Goal: Communication & Community: Answer question/provide support

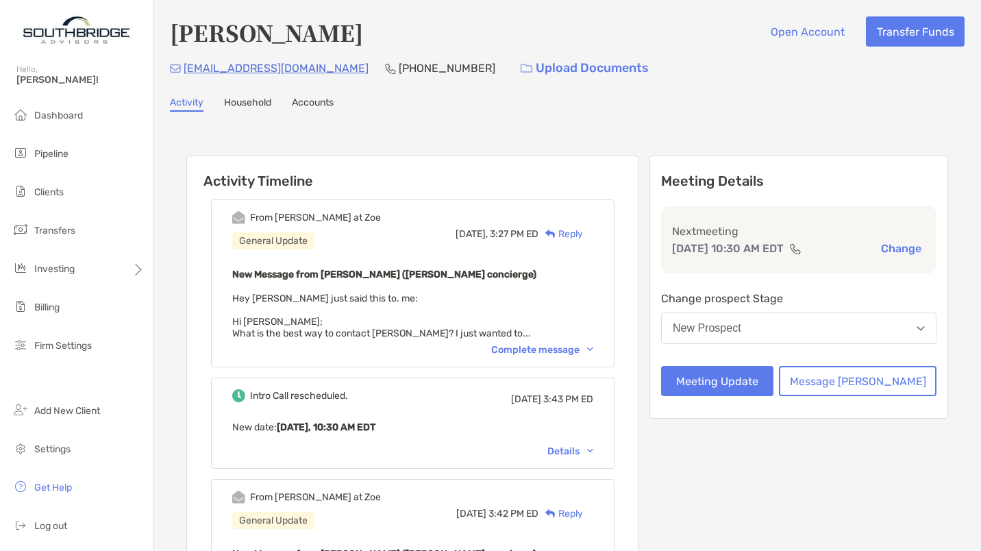
click at [585, 348] on div "Complete message" at bounding box center [542, 350] width 102 height 12
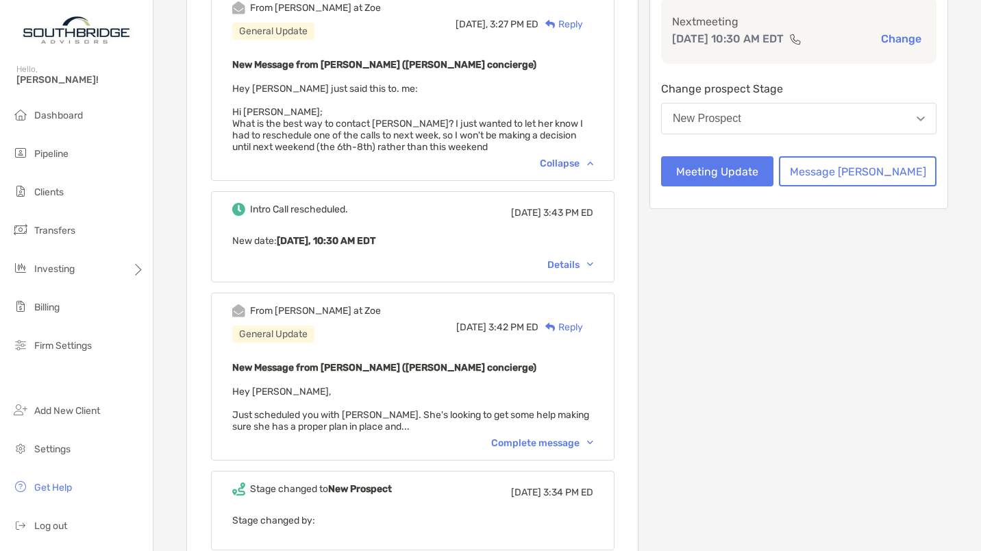
scroll to position [213, 0]
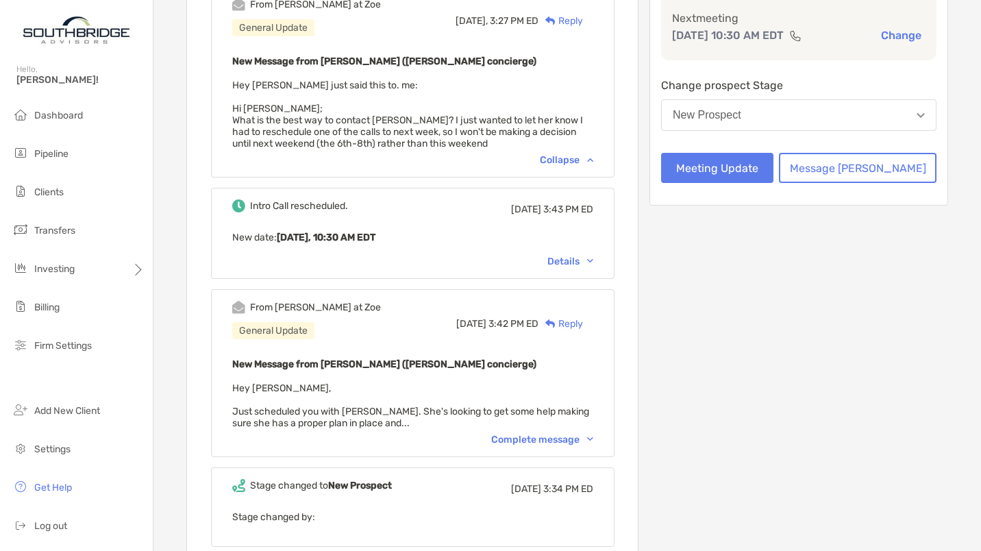
click at [576, 435] on div "Complete message" at bounding box center [542, 440] width 102 height 12
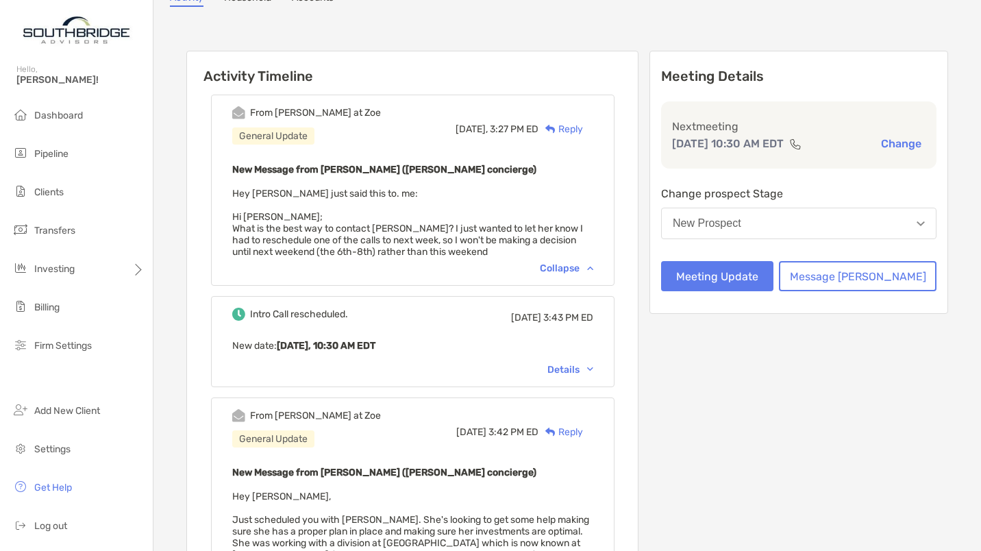
scroll to position [108, 0]
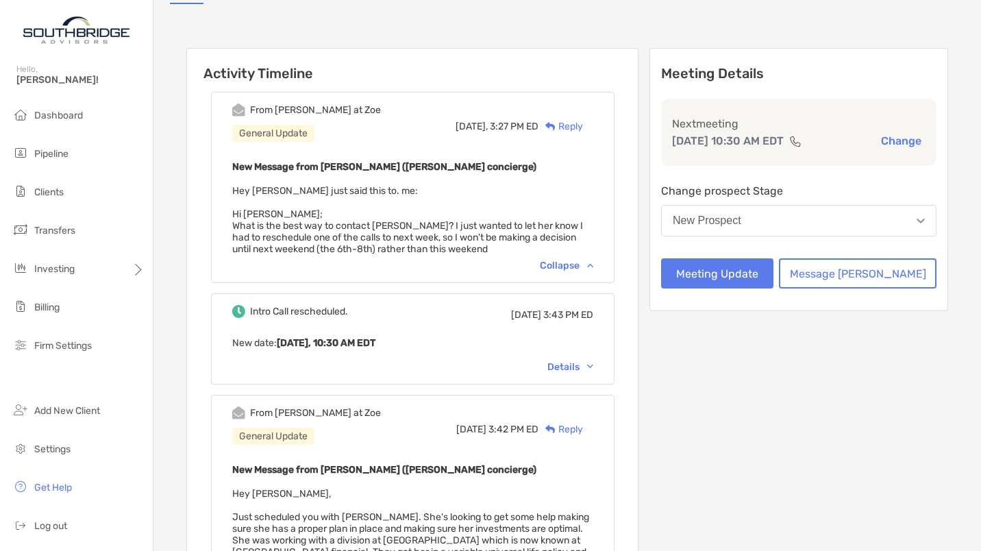
click at [583, 125] on div "Reply" at bounding box center [561, 126] width 45 height 14
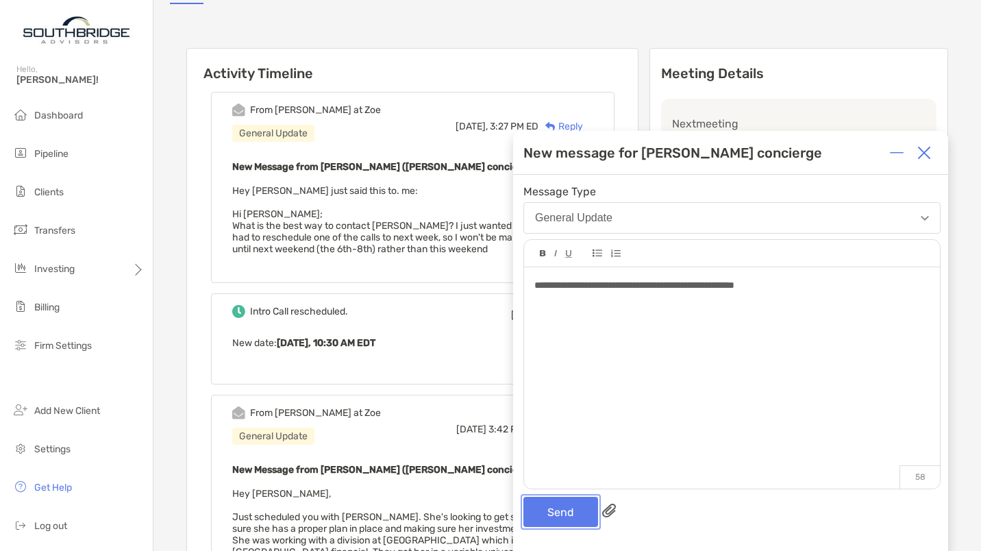
click at [559, 515] on button "Send" at bounding box center [561, 512] width 75 height 30
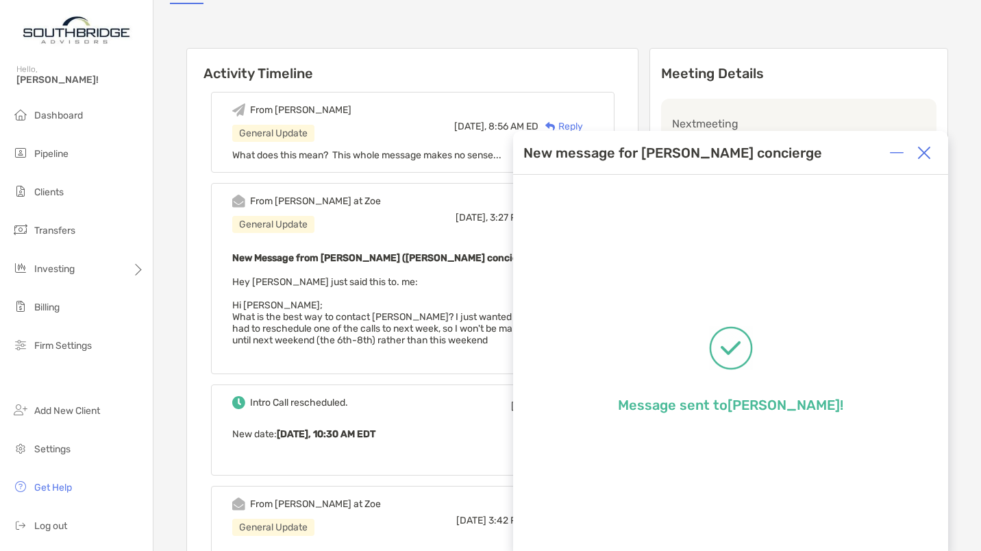
click at [924, 152] on img at bounding box center [925, 153] width 14 height 14
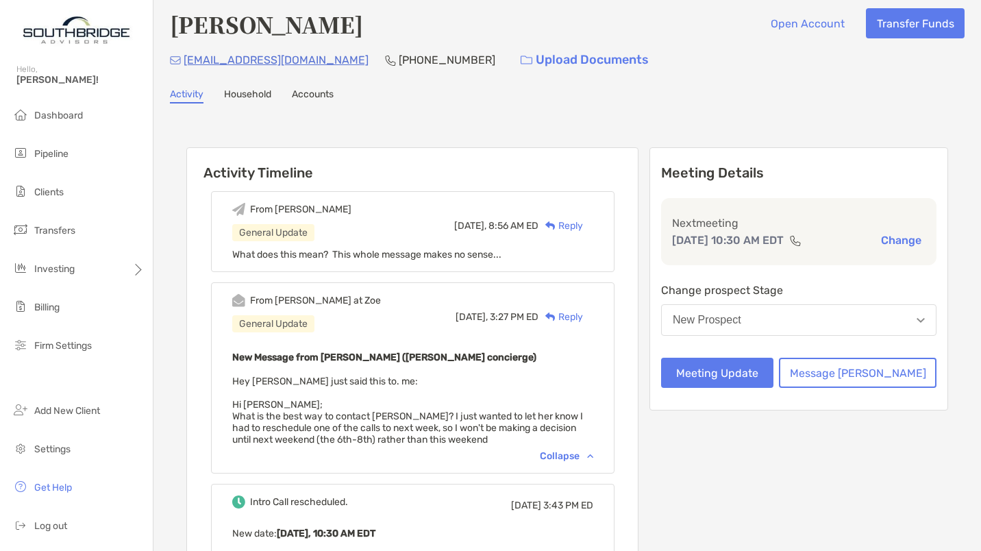
scroll to position [0, 0]
